Goal: Task Accomplishment & Management: Manage account settings

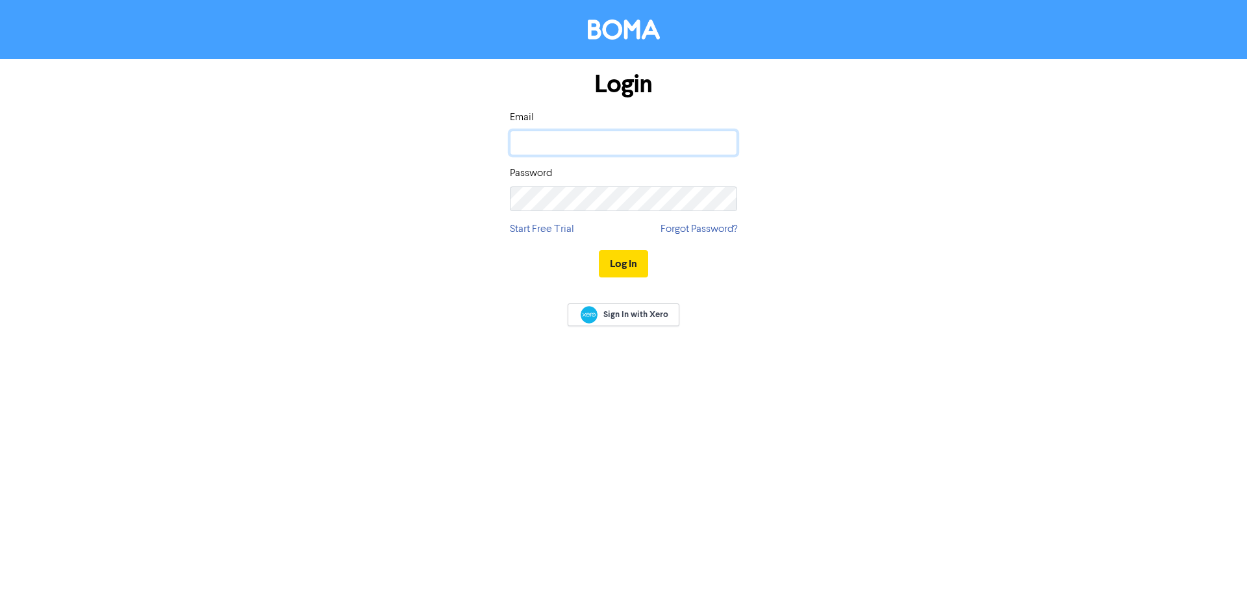
drag, startPoint x: 0, startPoint y: 0, endPoint x: 593, endPoint y: 149, distance: 611.2
click at [597, 141] on input "email" at bounding box center [623, 143] width 227 height 25
type input "[EMAIL_ADDRESS][DOMAIN_NAME]"
click at [599, 250] on button "Log In" at bounding box center [623, 263] width 49 height 27
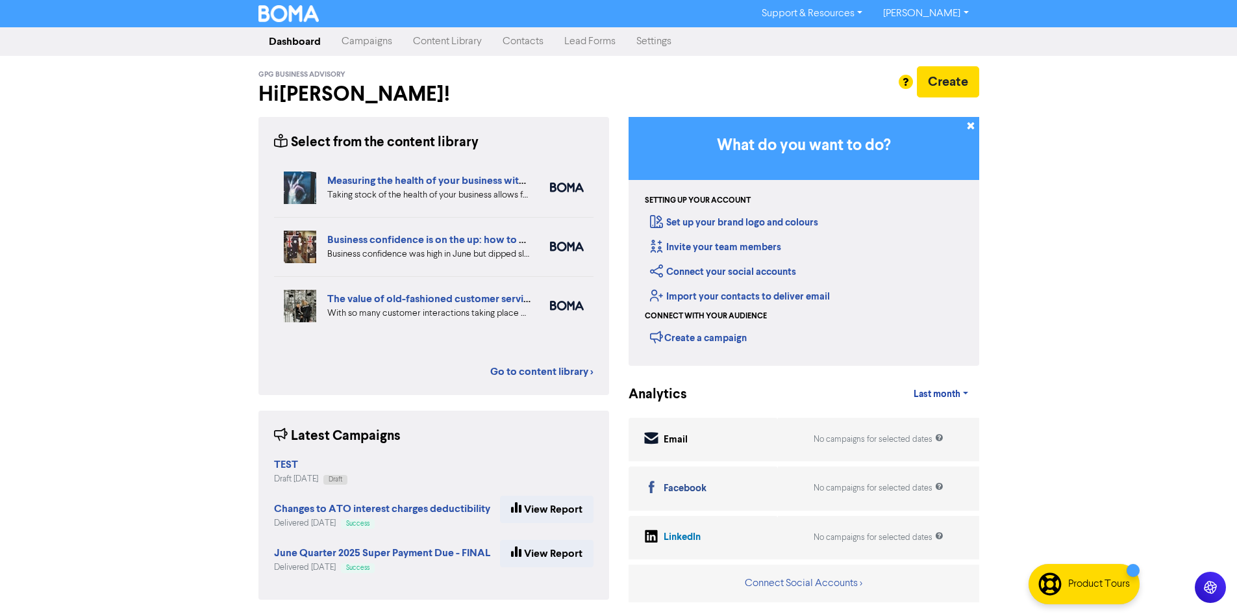
click at [533, 45] on link "Contacts" at bounding box center [523, 42] width 62 height 26
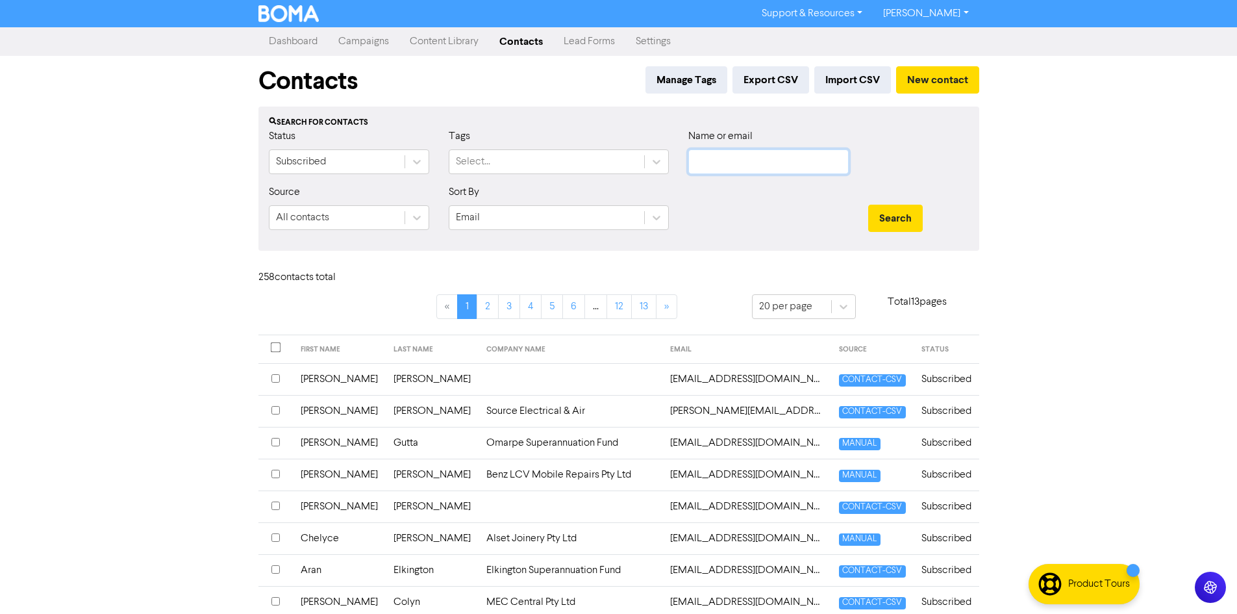
click at [736, 156] on input "text" at bounding box center [768, 161] width 160 height 25
type input "houst"
click at [868, 205] on button "Search" at bounding box center [895, 218] width 55 height 27
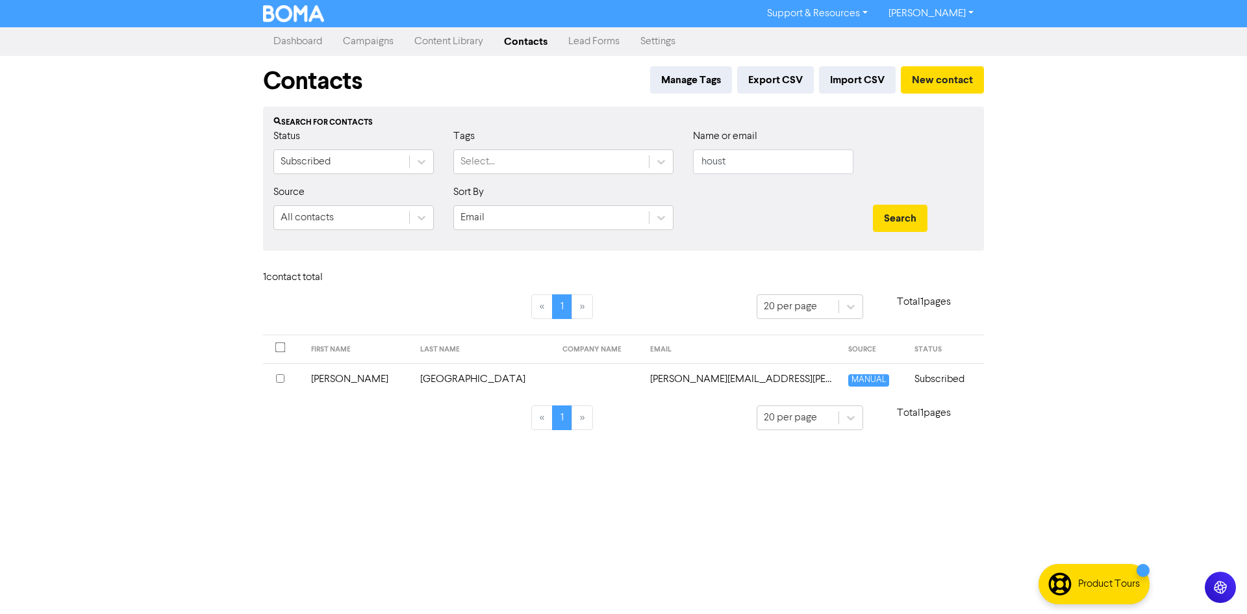
click at [314, 380] on td "[PERSON_NAME]" at bounding box center [357, 379] width 109 height 32
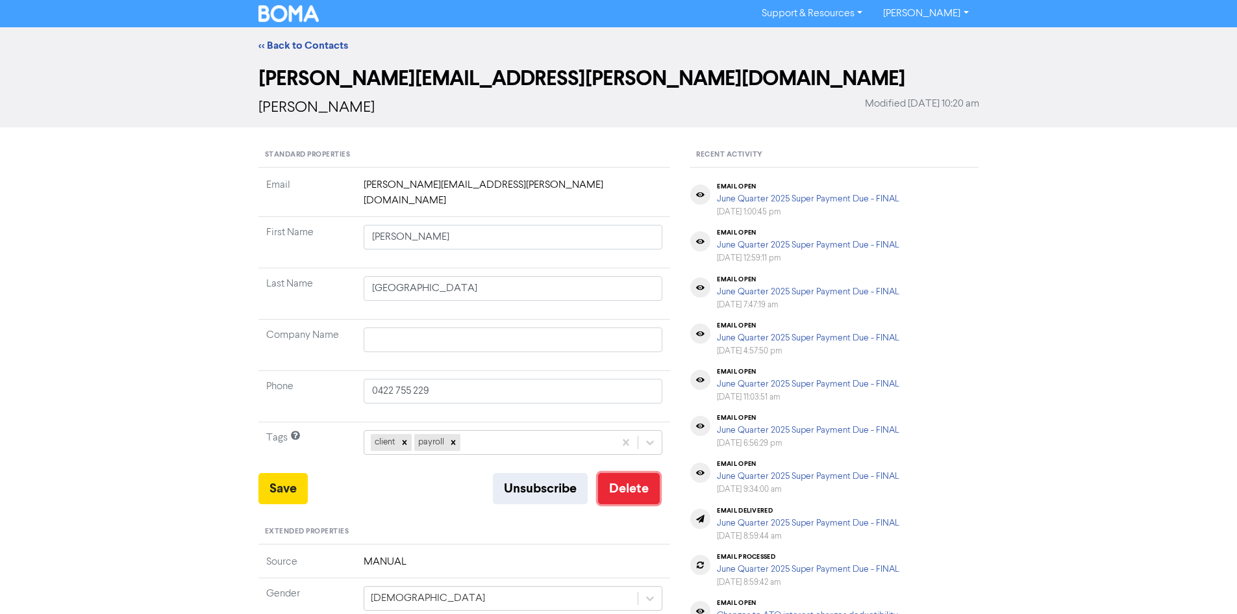
click at [634, 481] on button "Delete" at bounding box center [629, 488] width 62 height 31
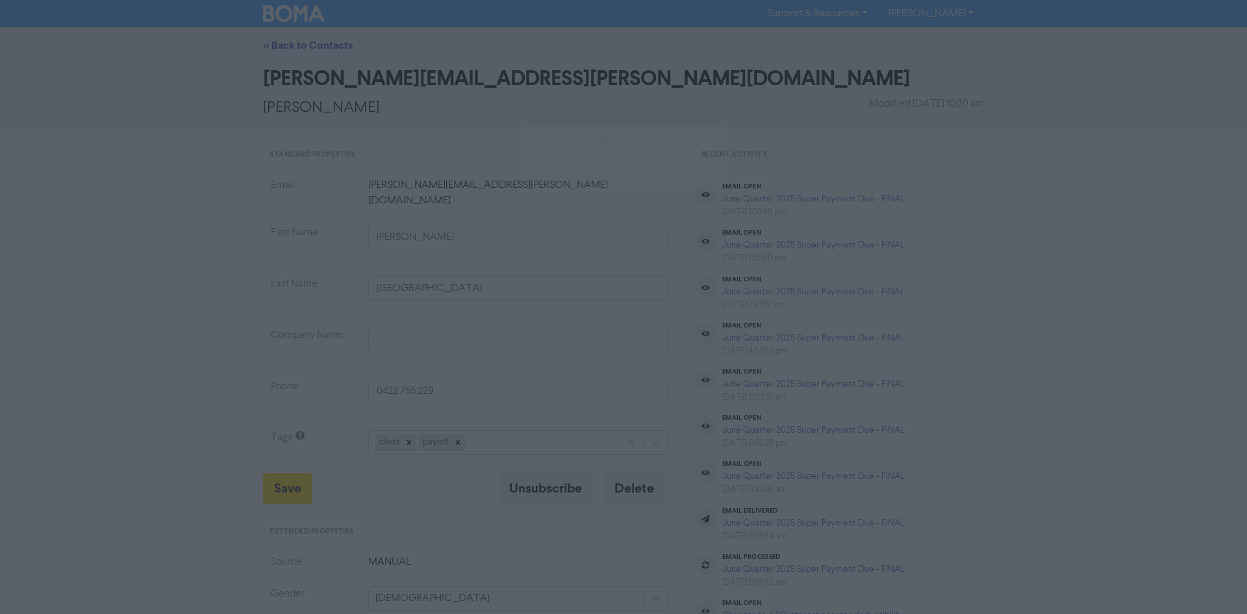
click at [569, 175] on button "ok" at bounding box center [567, 175] width 96 height 32
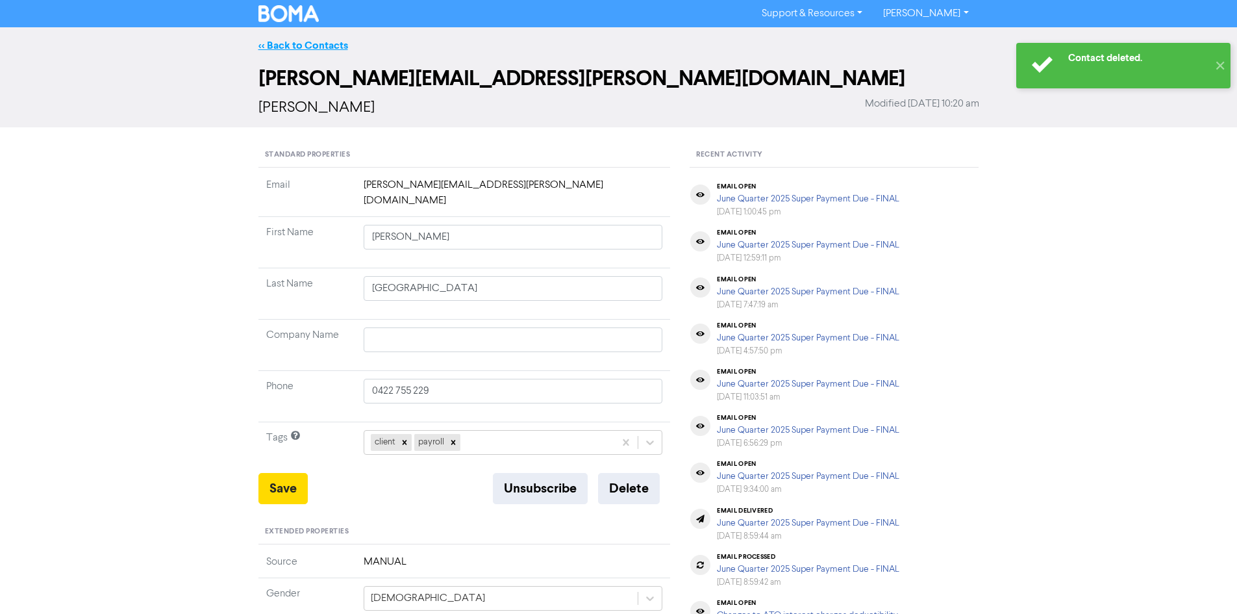
click at [277, 45] on link "<< Back to Contacts" at bounding box center [303, 45] width 90 height 13
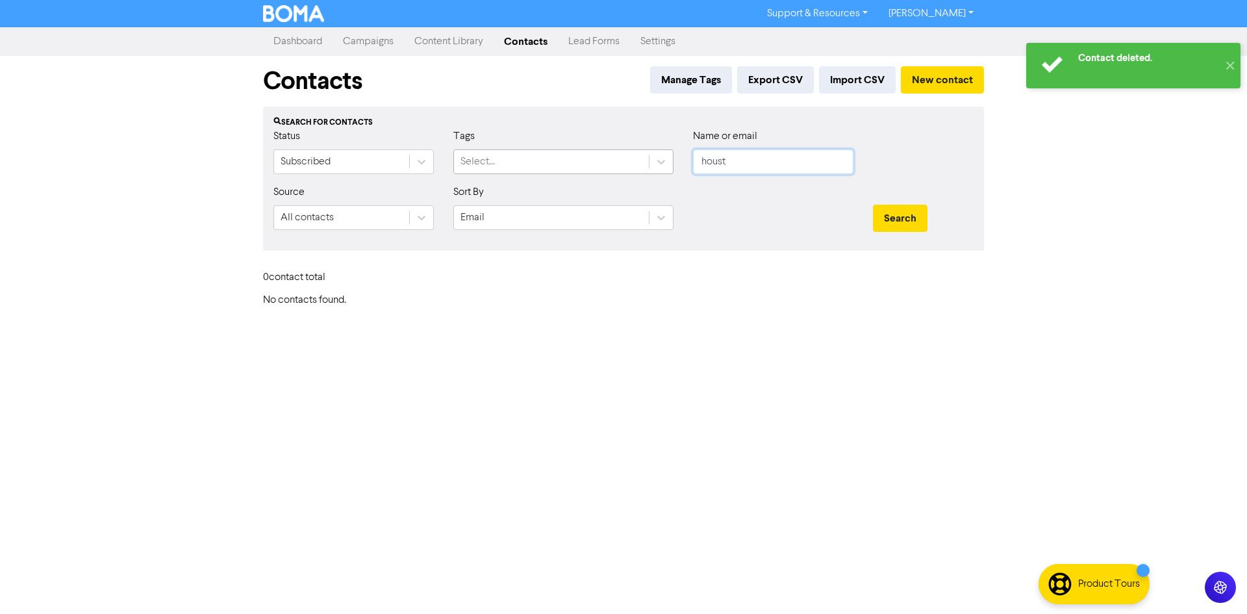
drag, startPoint x: 735, startPoint y: 163, endPoint x: 610, endPoint y: 150, distance: 126.0
click at [610, 150] on div "Status Subscribed Tags Select... Name or email houst" at bounding box center [623, 157] width 719 height 56
click at [873, 205] on button "Search" at bounding box center [900, 218] width 55 height 27
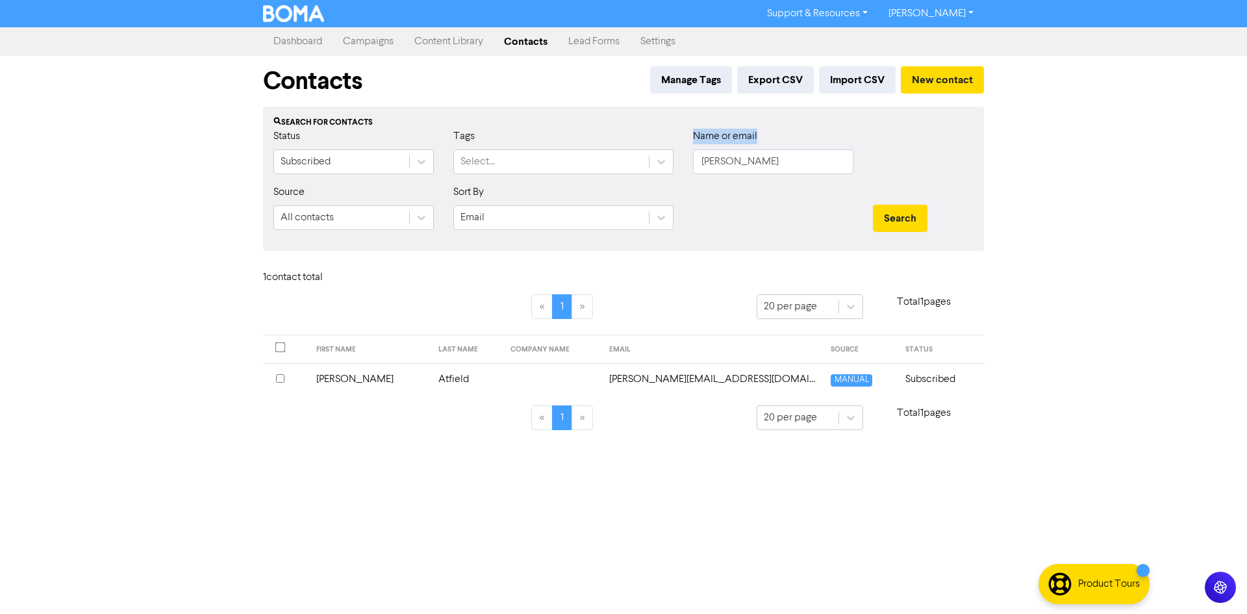
drag, startPoint x: 748, startPoint y: 149, endPoint x: 709, endPoint y: 155, distance: 39.4
click at [645, 153] on div "Status Subscribed Tags Select... Name or email [PERSON_NAME]" at bounding box center [623, 157] width 719 height 56
click at [741, 161] on input "[PERSON_NAME]" at bounding box center [773, 161] width 160 height 25
drag, startPoint x: 782, startPoint y: 161, endPoint x: 619, endPoint y: 162, distance: 163.0
click at [621, 164] on div "Status Subscribed Tags Select... Name or email [PERSON_NAME]" at bounding box center [623, 157] width 719 height 56
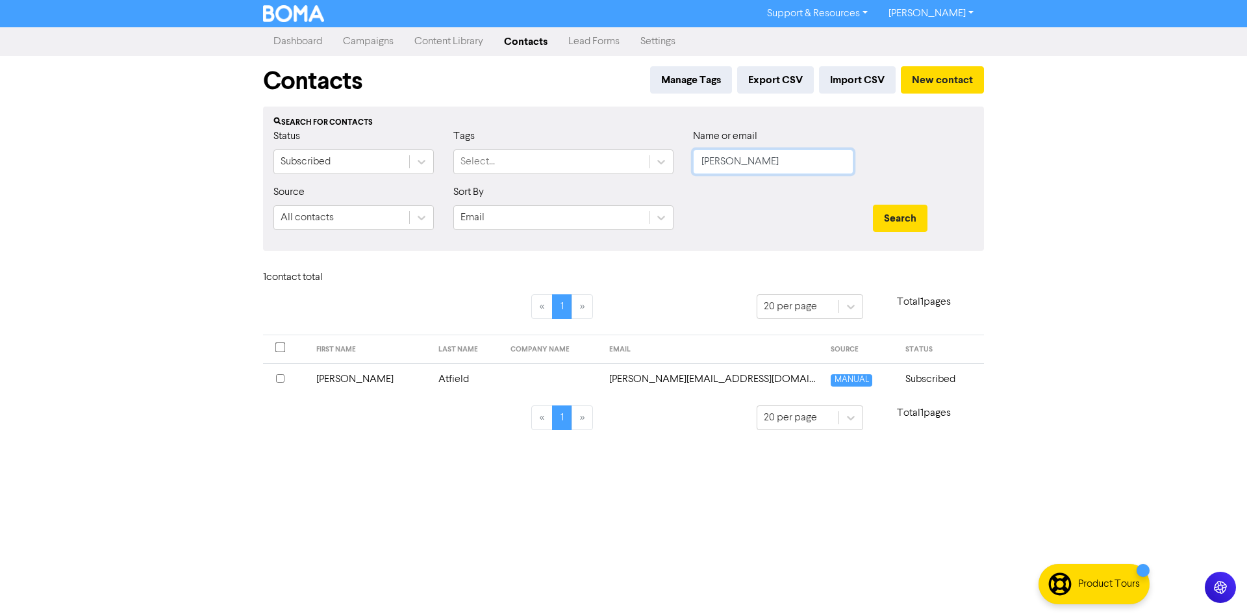
type input "[PERSON_NAME]"
click at [873, 205] on button "Search" at bounding box center [900, 218] width 55 height 27
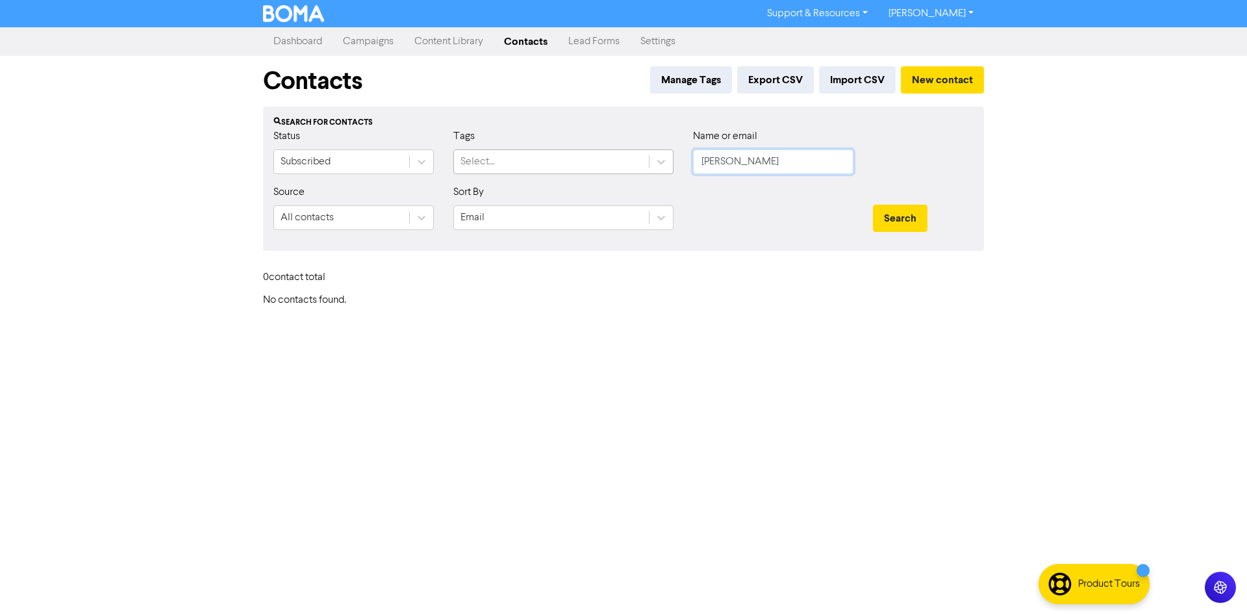
drag, startPoint x: 747, startPoint y: 168, endPoint x: 627, endPoint y: 168, distance: 120.1
click at [627, 168] on div "Status Subscribed Tags Select... Name or email [PERSON_NAME]" at bounding box center [623, 157] width 719 height 56
click at [965, 14] on link "[PERSON_NAME]" at bounding box center [931, 13] width 106 height 21
click at [951, 45] on button "Log Out" at bounding box center [929, 39] width 103 height 16
